Goal: Task Accomplishment & Management: Complete application form

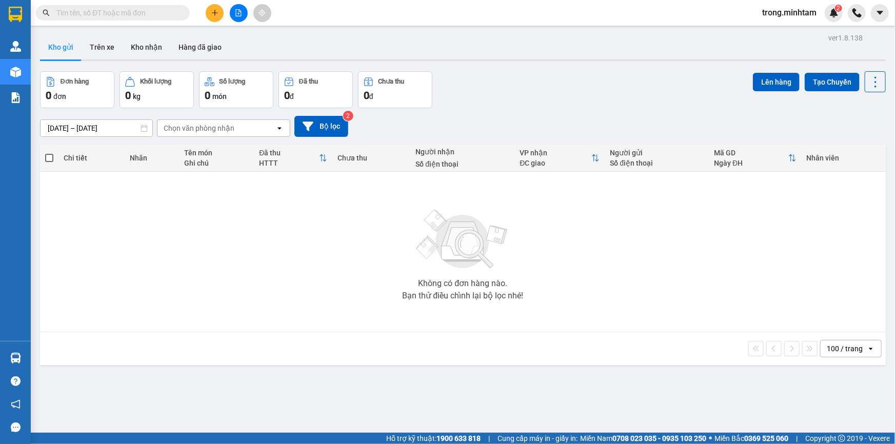
click at [204, 13] on section "Kết quả tìm kiếm ( 0 ) Bộ lọc No Data trong.minhtam 2 Quản Lý Quản lý khách hàn…" at bounding box center [447, 222] width 895 height 444
click at [215, 10] on icon "plus" at bounding box center [214, 12] width 7 height 7
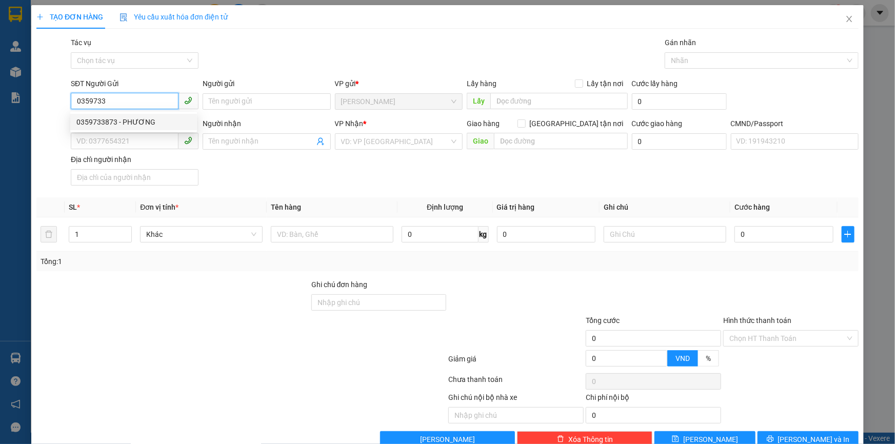
click at [112, 122] on div "0359733873 - PHƯƠNG" at bounding box center [133, 121] width 114 height 11
type input "0359733873"
type input "PHƯƠNG"
type input "0933784674"
type input "TRANG"
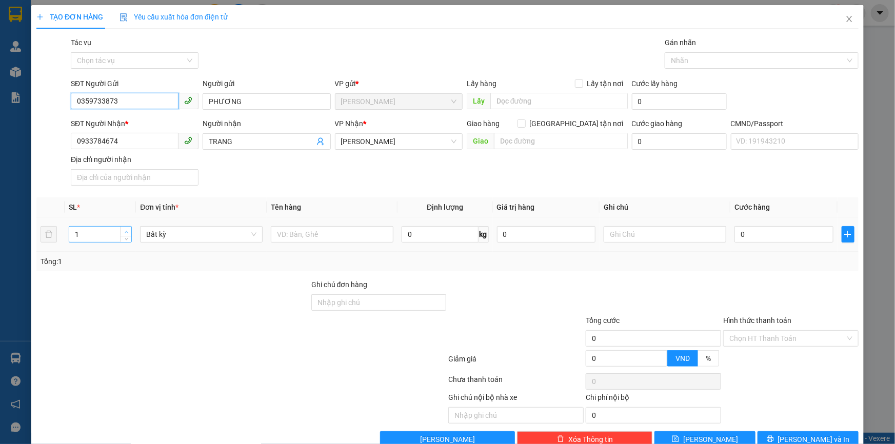
type input "0359733873"
type input "2"
click at [128, 229] on span "up" at bounding box center [126, 232] width 6 height 6
click at [332, 233] on input "text" at bounding box center [332, 234] width 123 height 16
type input "2BAO NP(44/40KG)"
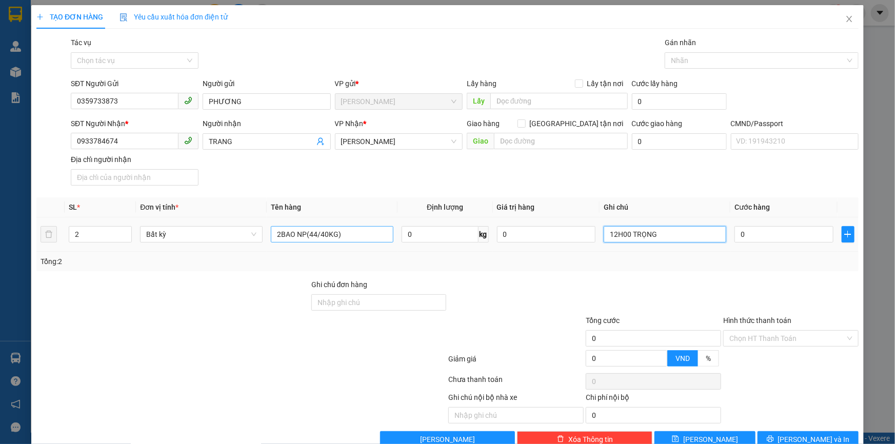
type input "12H00 TRỌNG"
type input "1"
type input "12"
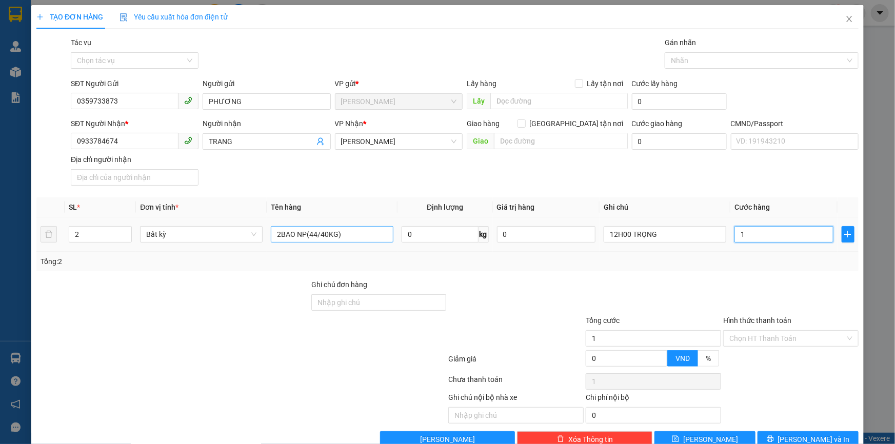
type input "12"
type input "120"
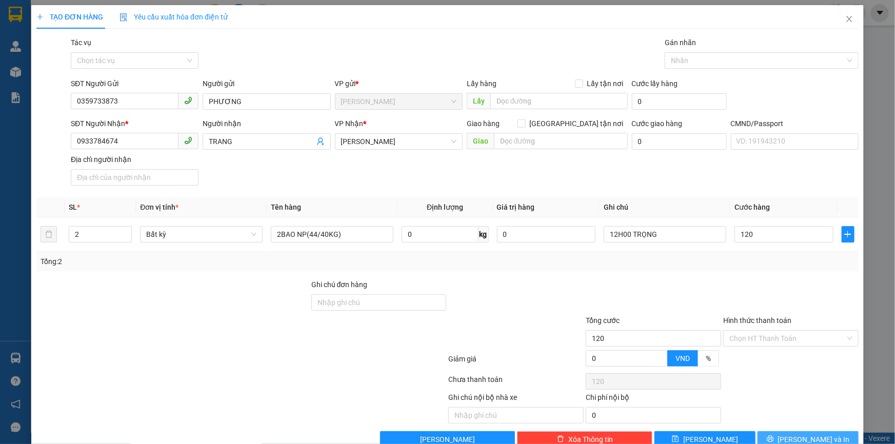
type input "120.000"
click at [774, 443] on icon "printer" at bounding box center [770, 439] width 7 height 7
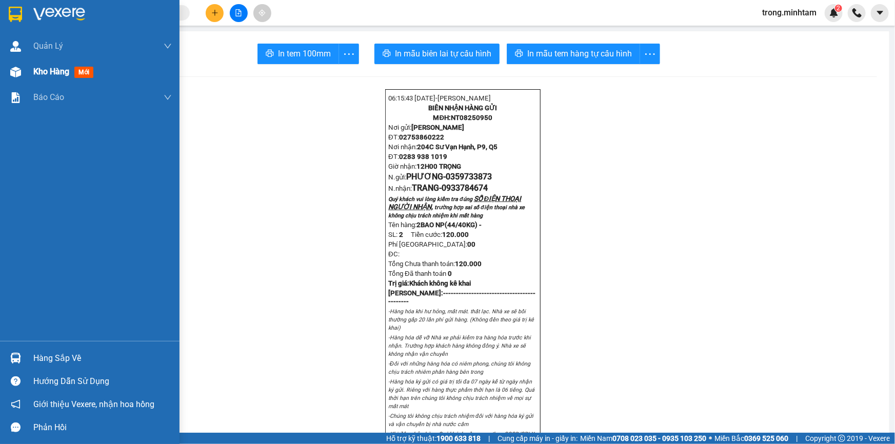
click at [52, 73] on span "Kho hàng" at bounding box center [51, 72] width 36 height 10
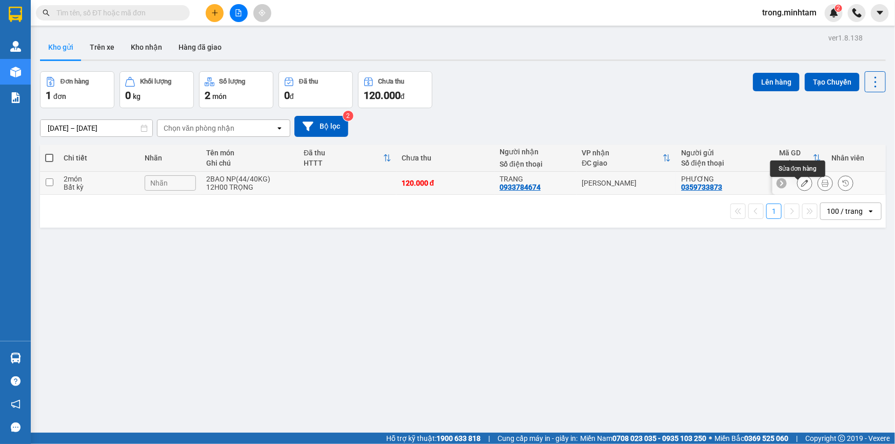
click at [801, 187] on icon at bounding box center [804, 183] width 7 height 7
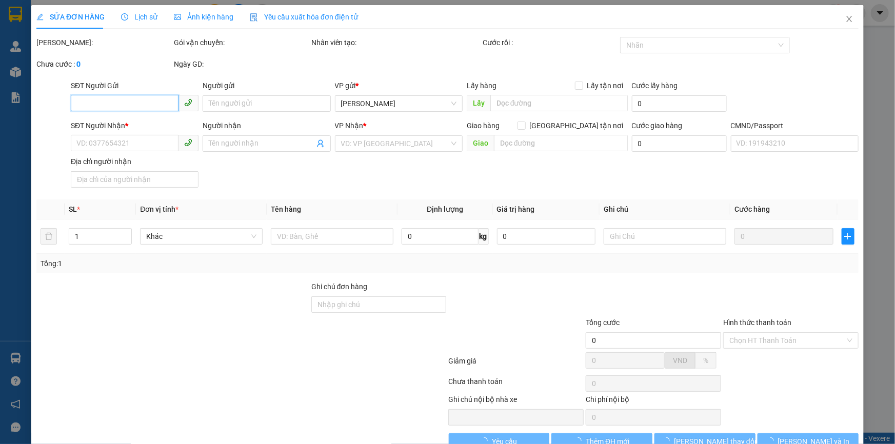
type input "0359733873"
type input "PHƯƠNG"
type input "0933784674"
type input "TRANG"
type input "120.000"
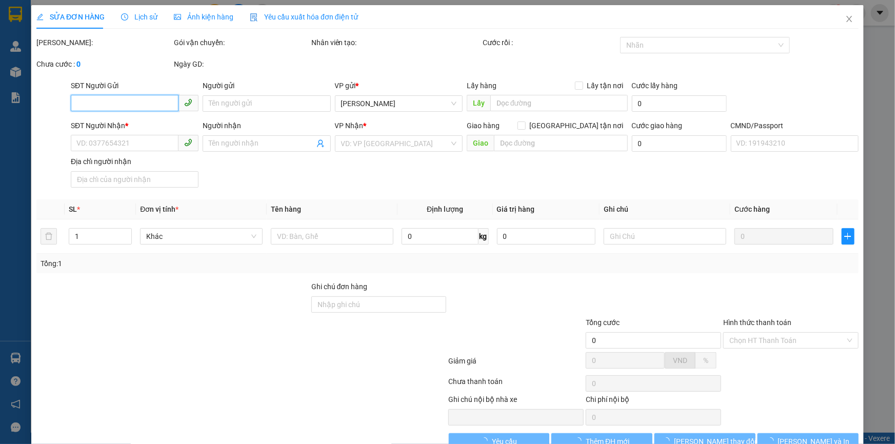
type input "120.000"
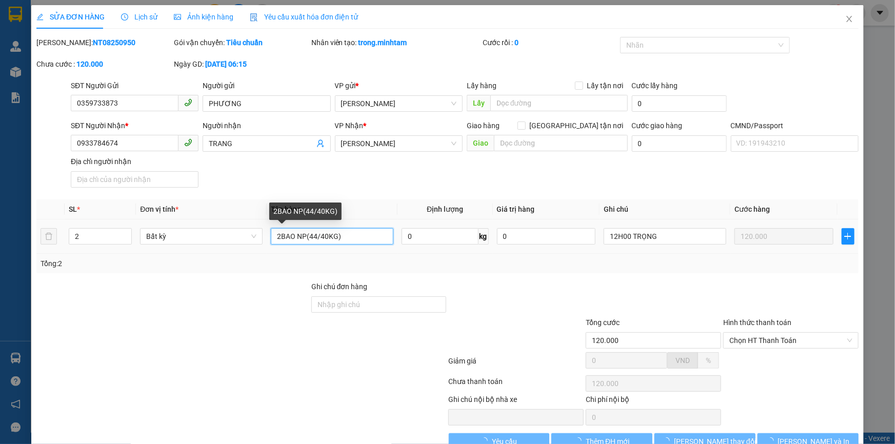
click at [315, 235] on input "2BAO NP(44/40KG)" at bounding box center [332, 236] width 123 height 16
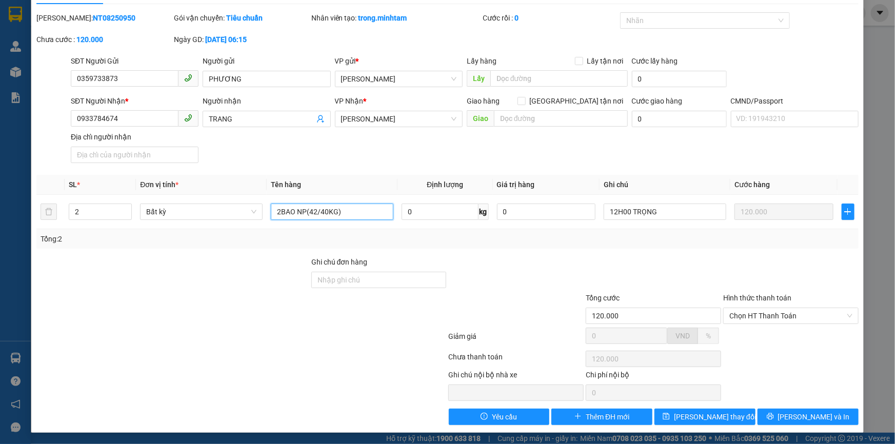
scroll to position [26, 0]
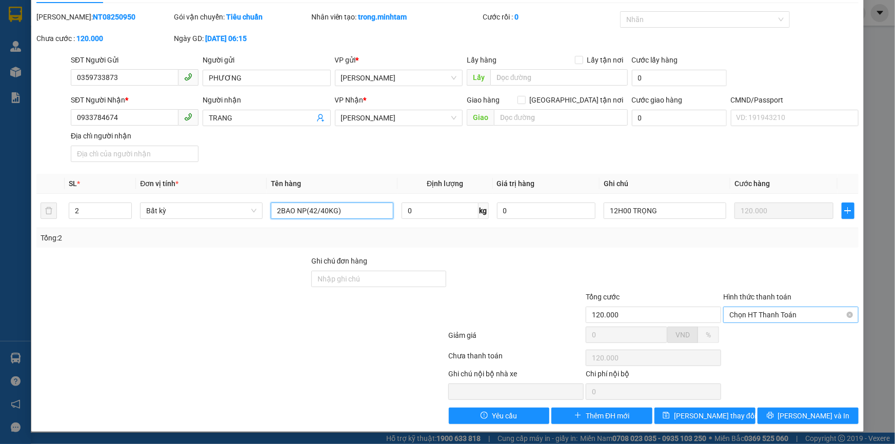
click at [742, 309] on span "Chọn HT Thanh Toán" at bounding box center [791, 314] width 123 height 15
type input "2BAO NP(42/40KG)"
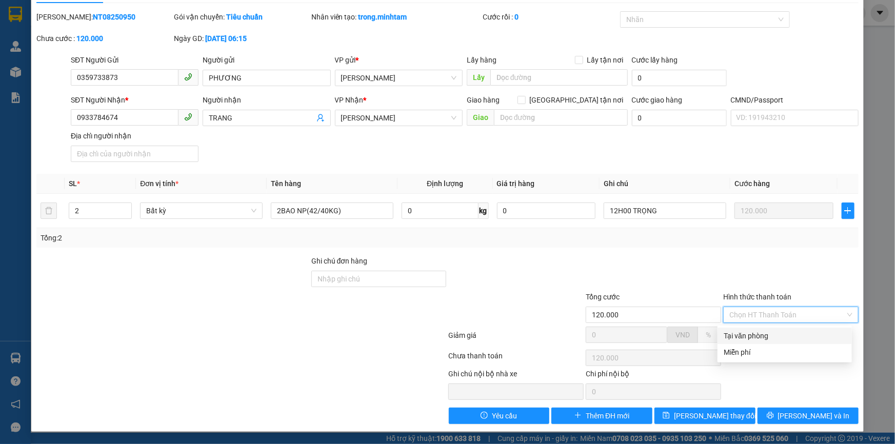
click at [744, 330] on div "Tại văn phòng" at bounding box center [785, 335] width 122 height 11
type input "0"
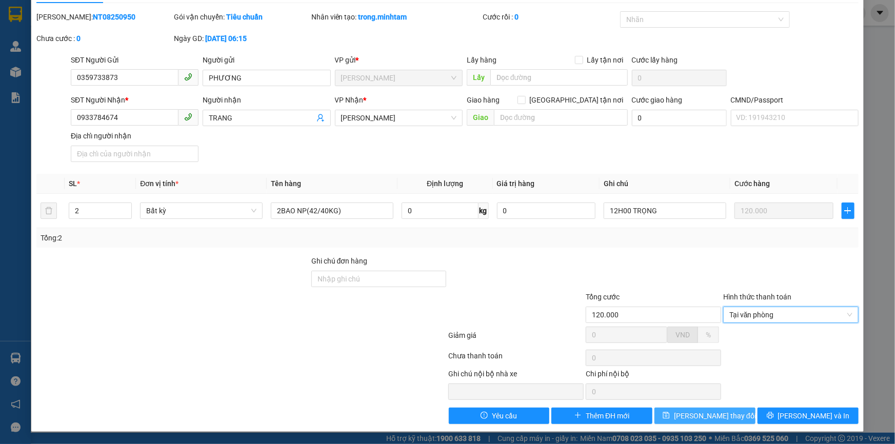
click at [698, 417] on span "Lưu thay đổi" at bounding box center [715, 415] width 82 height 11
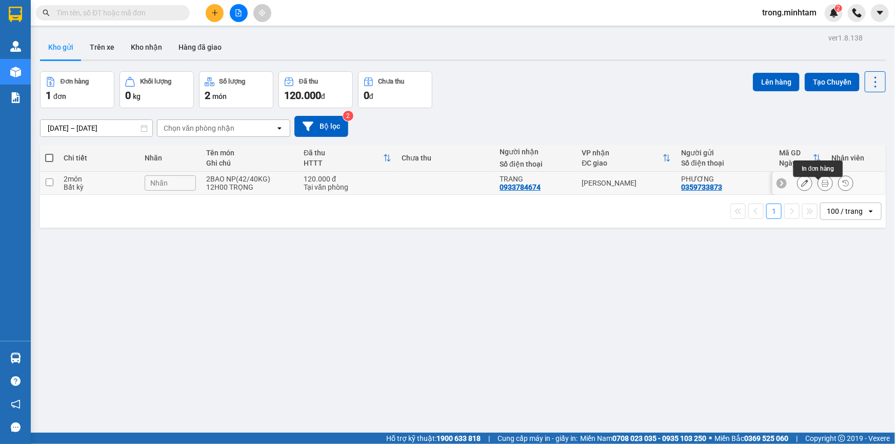
click at [822, 187] on icon at bounding box center [825, 183] width 7 height 7
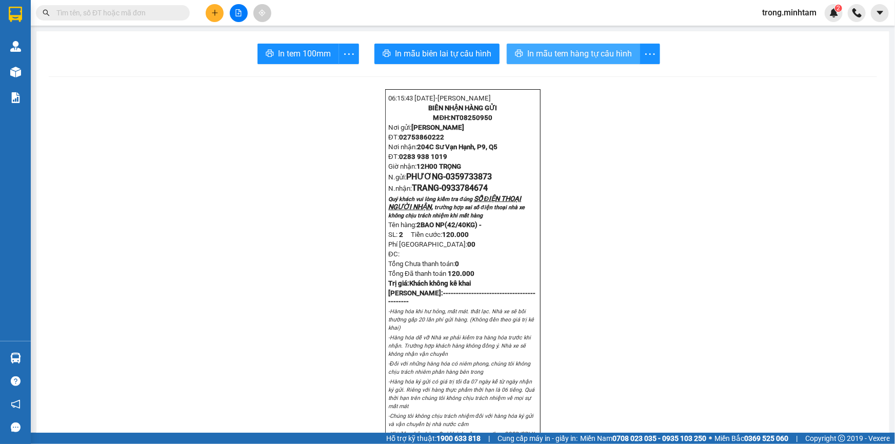
click at [574, 48] on span "In mẫu tem hàng tự cấu hình" at bounding box center [579, 53] width 105 height 13
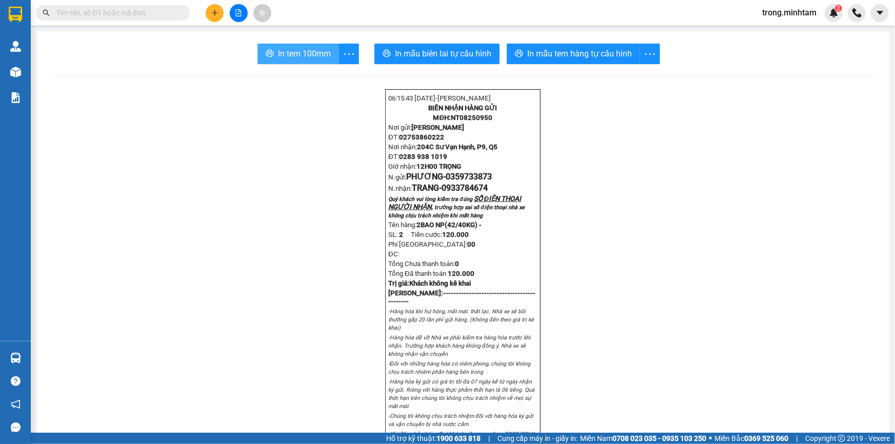
click at [296, 49] on span "In tem 100mm" at bounding box center [304, 53] width 53 height 13
click at [218, 12] on icon "plus" at bounding box center [214, 12] width 7 height 7
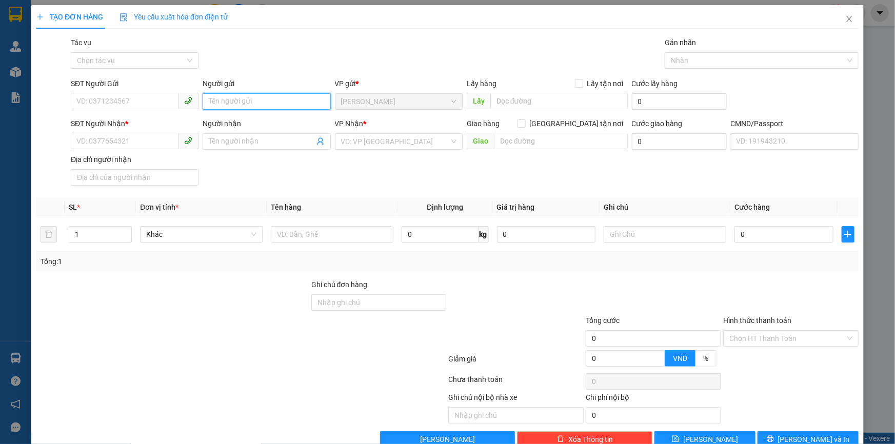
click at [235, 104] on input "Người gửi" at bounding box center [267, 101] width 128 height 16
click at [119, 94] on input "SĐT Người Gửi" at bounding box center [125, 101] width 108 height 16
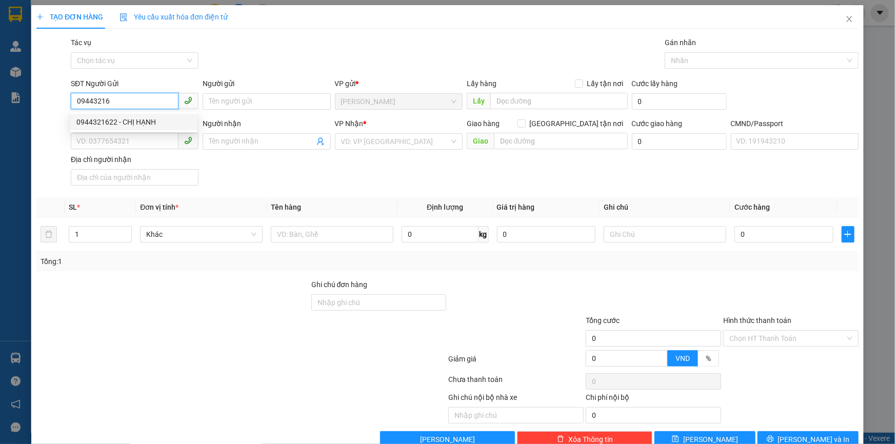
click at [118, 117] on div "0944321622 - CHỊ HẠNH" at bounding box center [133, 121] width 114 height 11
type input "0944321622"
type input "CHỊ HẠNH"
type input "0973584699"
type input "HOÀNG"
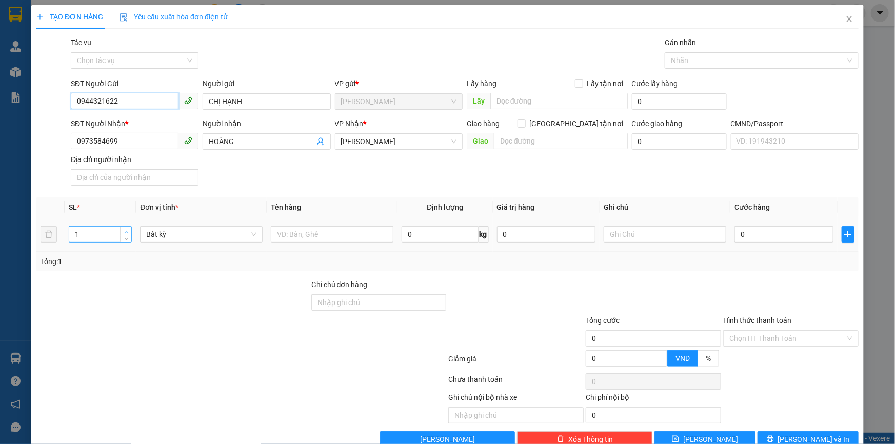
type input "0944321622"
click at [121, 231] on span "Increase Value" at bounding box center [125, 231] width 11 height 9
type input "1"
click at [123, 238] on span "down" at bounding box center [126, 238] width 6 height 6
click at [276, 234] on input "text" at bounding box center [332, 234] width 123 height 16
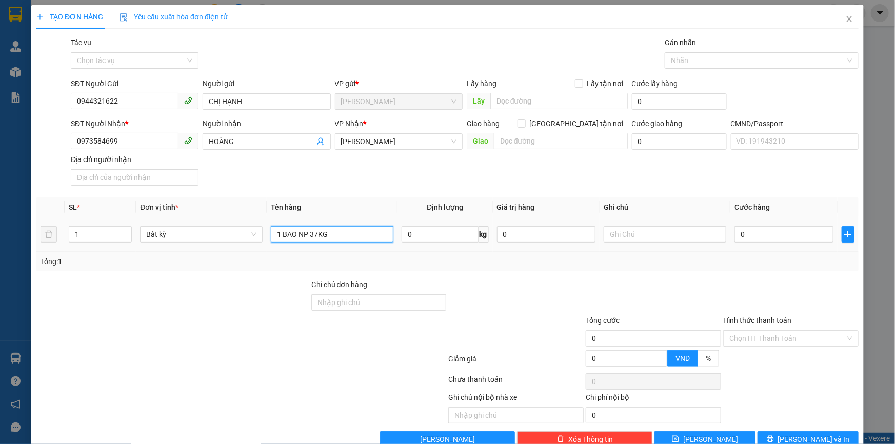
type input "1 BAO NP 37KG"
type input "12H00 TRỌNG"
click at [769, 433] on button "[PERSON_NAME] và In" at bounding box center [808, 439] width 101 height 16
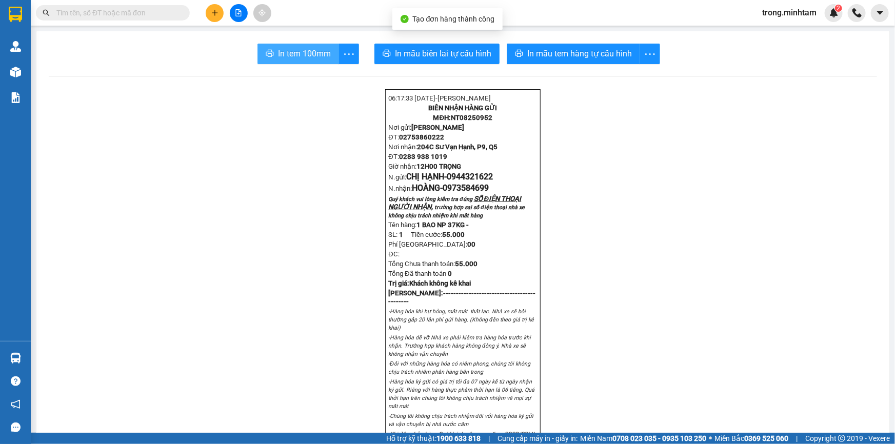
click at [306, 48] on span "In tem 100mm" at bounding box center [304, 53] width 53 height 13
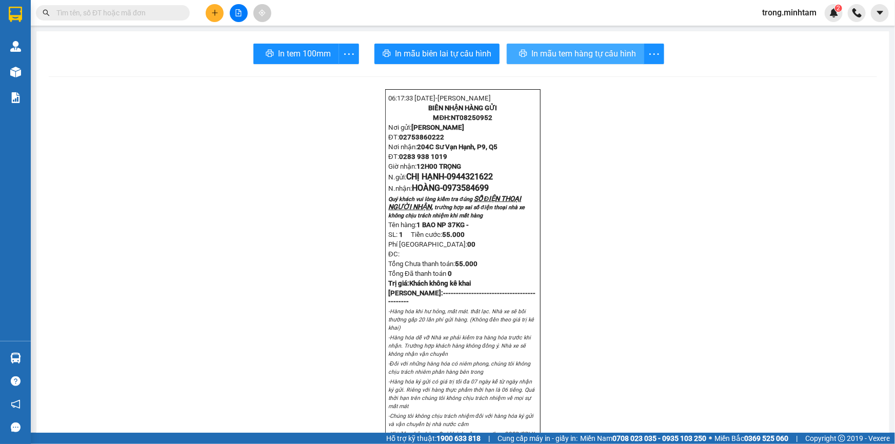
click at [549, 57] on span "In mẫu tem hàng tự cấu hình" at bounding box center [584, 53] width 105 height 13
click at [213, 16] on button at bounding box center [215, 13] width 18 height 18
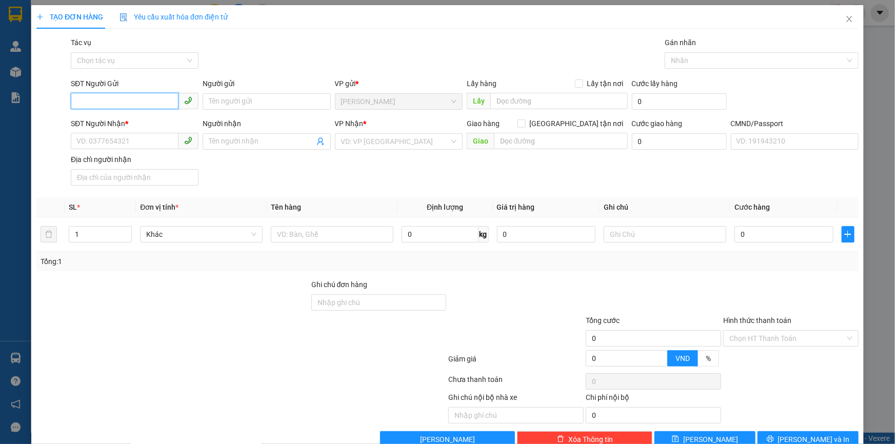
paste input "0944321622"
type input "0944321622"
click at [133, 121] on div "0944321622 - CHỊ HẠNH" at bounding box center [133, 121] width 114 height 11
type input "CHỊ HẠNH"
type input "0973584699"
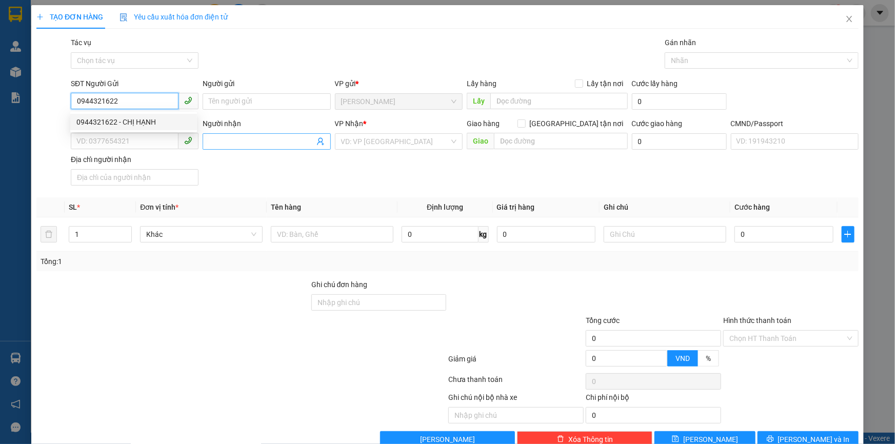
type input "HOÀNG"
type input "0944321622"
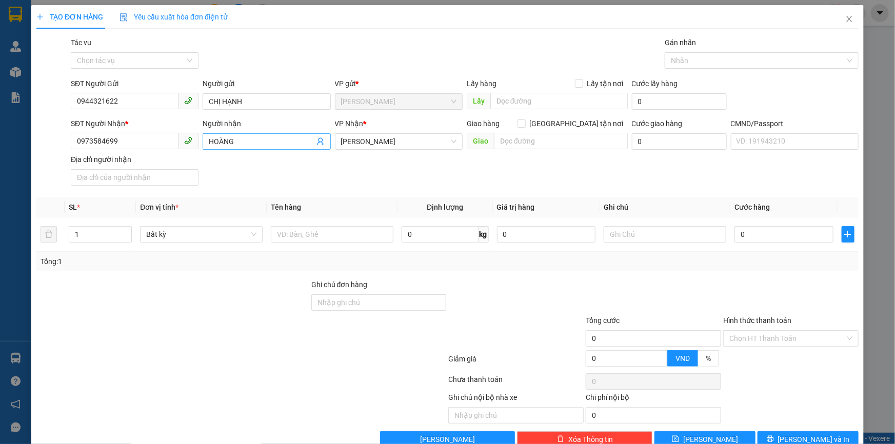
click at [318, 142] on icon "user-add" at bounding box center [321, 141] width 8 height 8
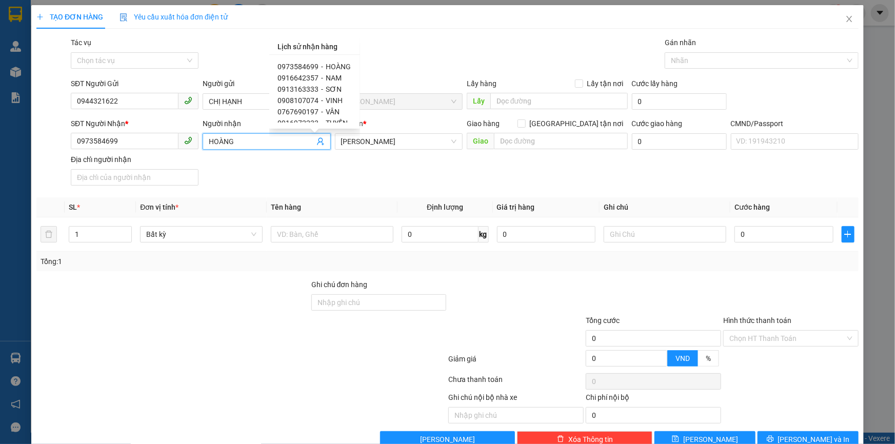
click at [301, 77] on span "0916642357" at bounding box center [298, 78] width 41 height 8
type input "0916642357"
type input "NAM"
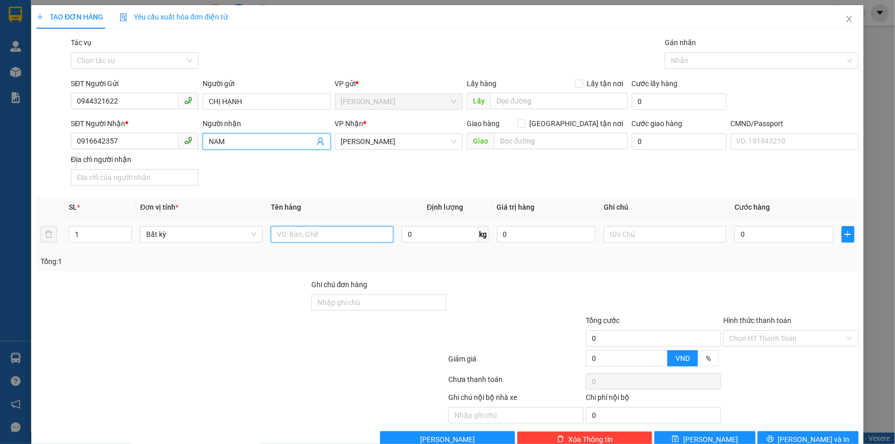
click at [305, 236] on input "text" at bounding box center [332, 234] width 123 height 16
type input "1 BAO NP 37KG"
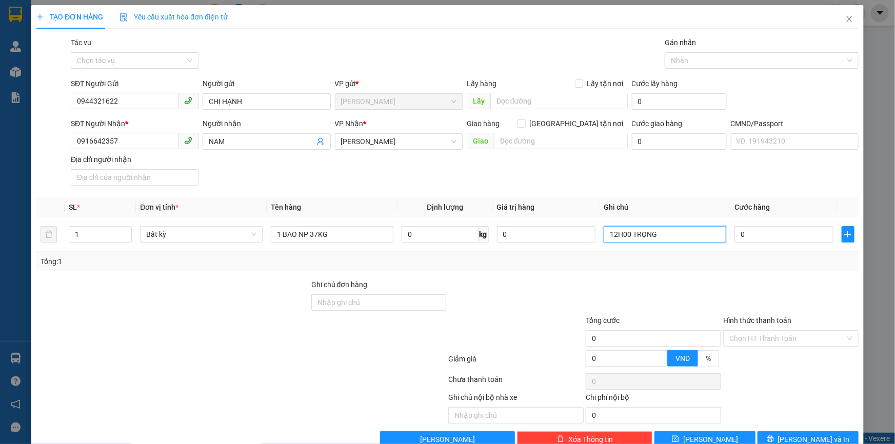
type input "12H00 TRỌNG"
type input "5"
type input "55"
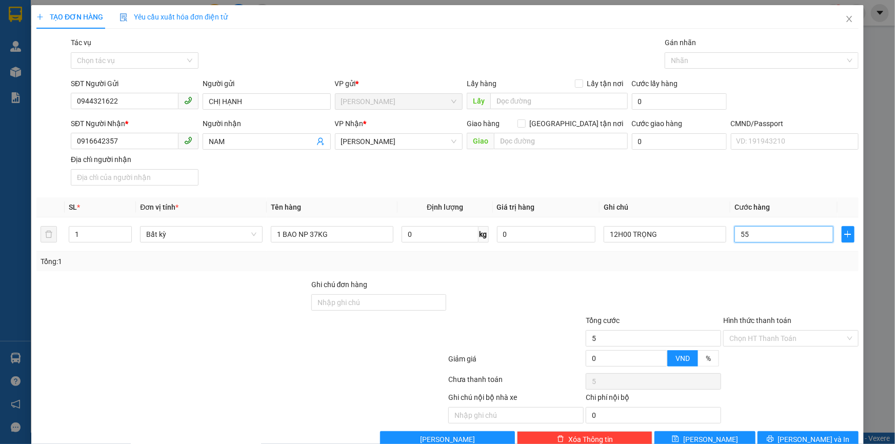
type input "55"
type input "55.000"
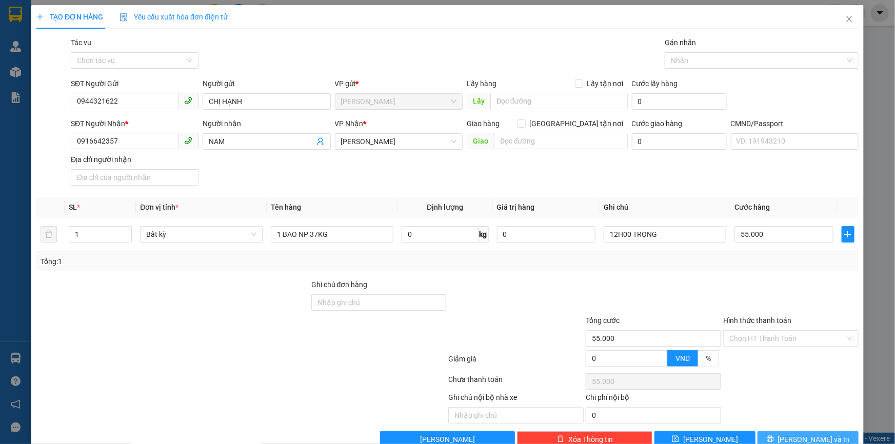
click at [790, 432] on button "[PERSON_NAME] và In" at bounding box center [808, 439] width 101 height 16
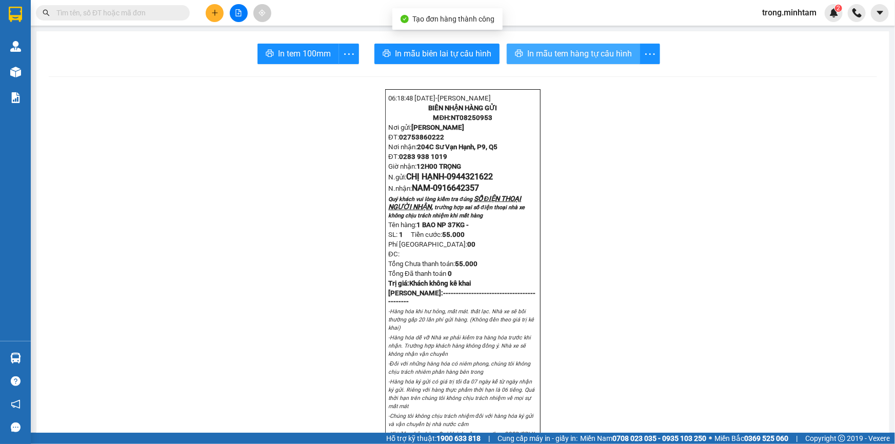
click at [550, 54] on span "In mẫu tem hàng tự cấu hình" at bounding box center [579, 53] width 105 height 13
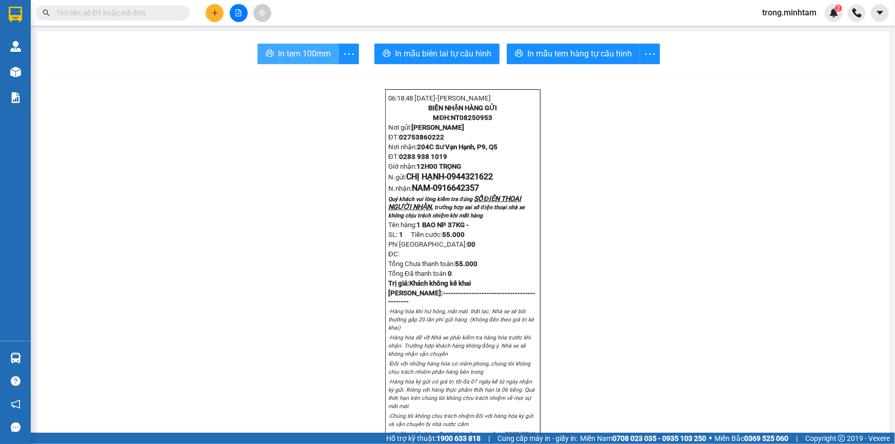
click at [319, 56] on span "In tem 100mm" at bounding box center [304, 53] width 53 height 13
click at [778, 9] on span "trong.minhtam" at bounding box center [789, 12] width 71 height 13
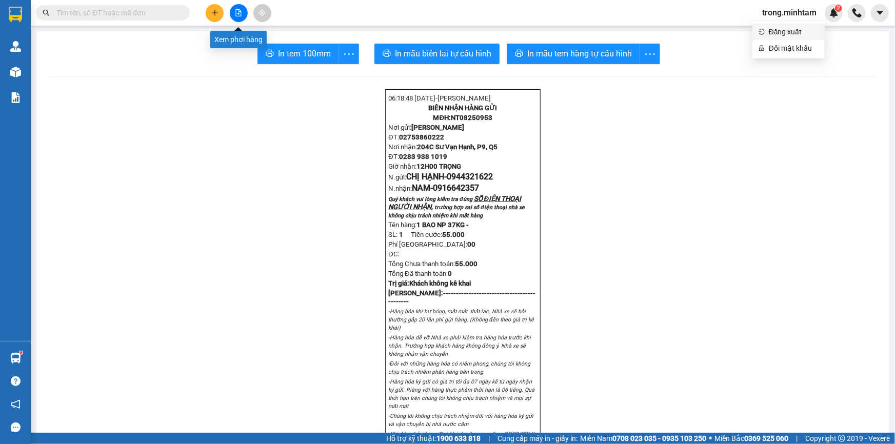
click at [789, 27] on span "Đăng xuất" at bounding box center [794, 31] width 50 height 11
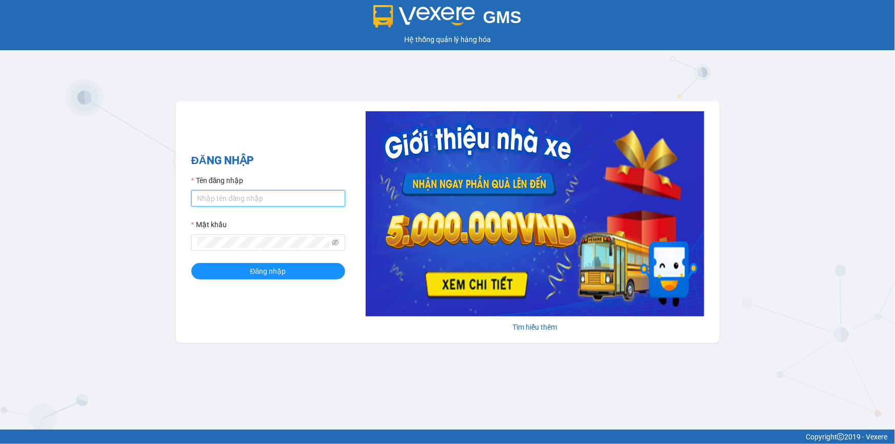
drag, startPoint x: 223, startPoint y: 201, endPoint x: 346, endPoint y: 180, distance: 125.4
click at [226, 201] on input "Tên đăng nhập" at bounding box center [268, 198] width 154 height 16
type input "K"
type input "khanhhg.minhtam"
click at [191, 263] on button "Đăng nhập" at bounding box center [268, 271] width 154 height 16
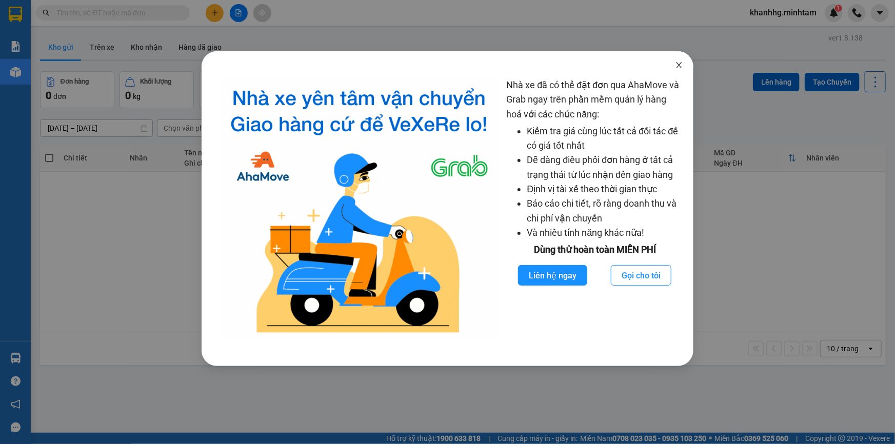
click at [680, 65] on icon "close" at bounding box center [680, 65] width 6 height 6
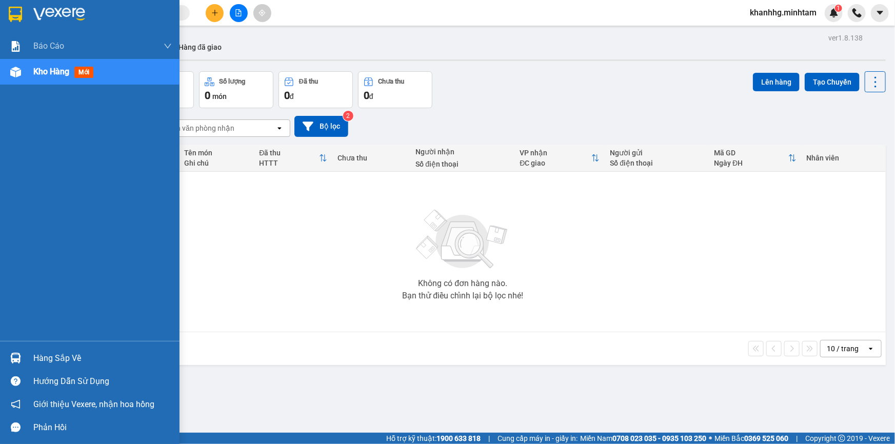
click at [58, 354] on div "Hàng sắp về" at bounding box center [102, 358] width 139 height 15
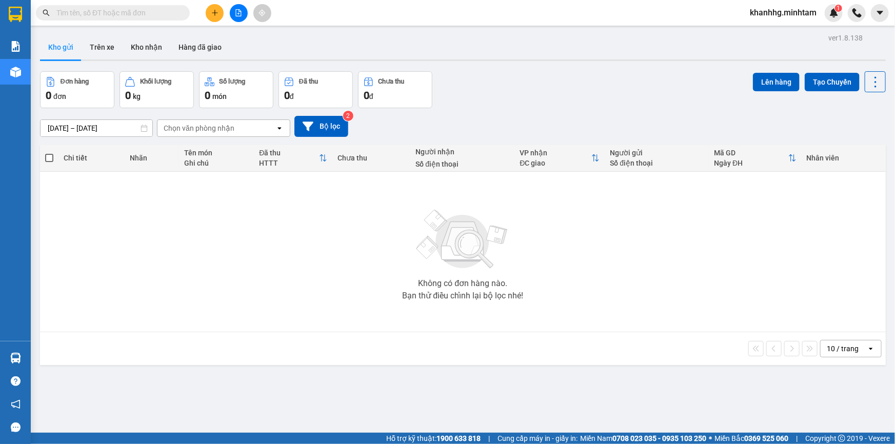
click at [127, 202] on section "Kết quả tìm kiếm ( 0 ) Bộ lọc No Data khanhhg.minhtam 1 Báo cáo BC giao hàng (n…" at bounding box center [447, 222] width 895 height 444
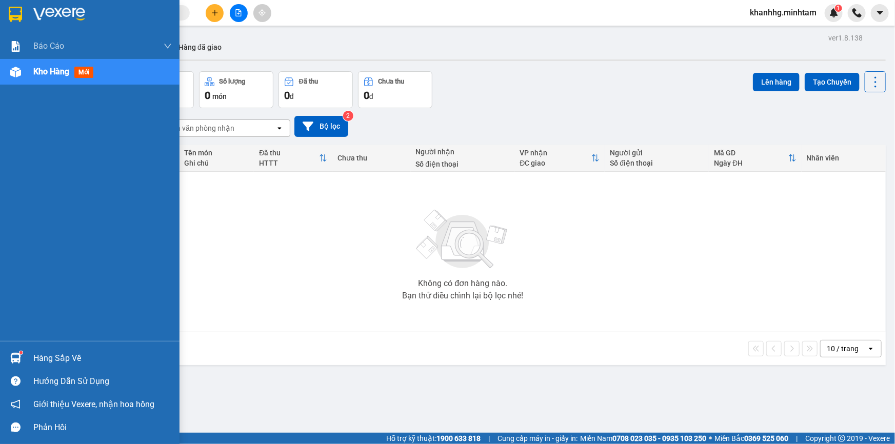
click at [29, 359] on div "Hàng sắp về" at bounding box center [90, 358] width 180 height 23
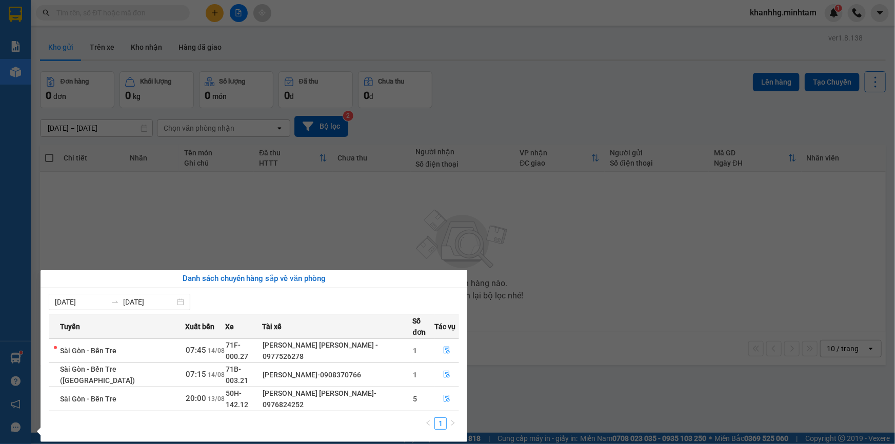
click at [80, 229] on section "Kết quả tìm kiếm ( 0 ) Bộ lọc No Data khanhhg.minhtam 1 Báo cáo BC giao hàng (n…" at bounding box center [447, 222] width 895 height 444
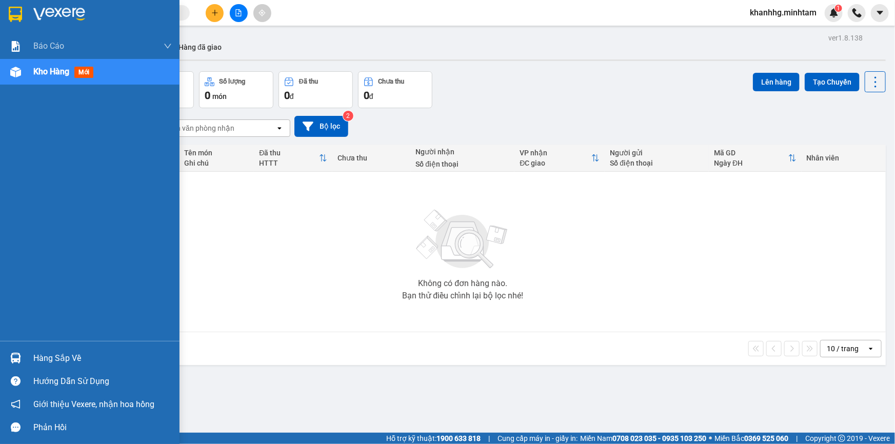
click at [27, 347] on div "Hàng sắp về" at bounding box center [90, 358] width 180 height 23
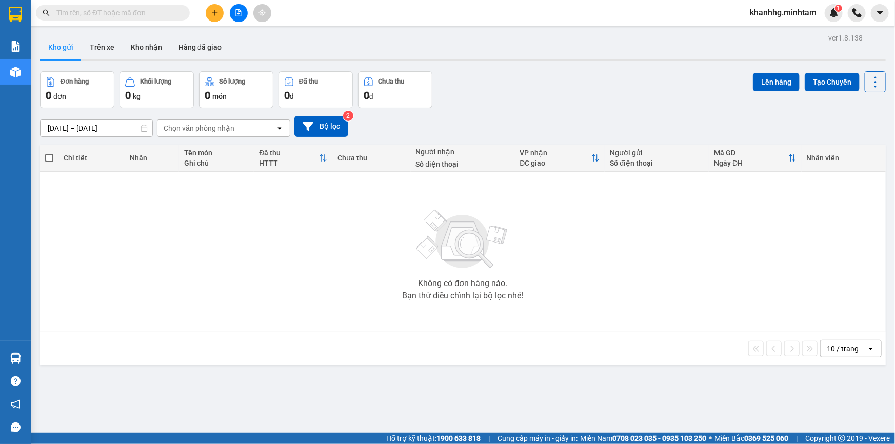
click at [66, 214] on section "Kết quả tìm kiếm ( 0 ) Bộ lọc No Data khanhhg.minhtam 1 Báo cáo BC giao hàng (n…" at bounding box center [447, 222] width 895 height 444
